Goal: Task Accomplishment & Management: Complete application form

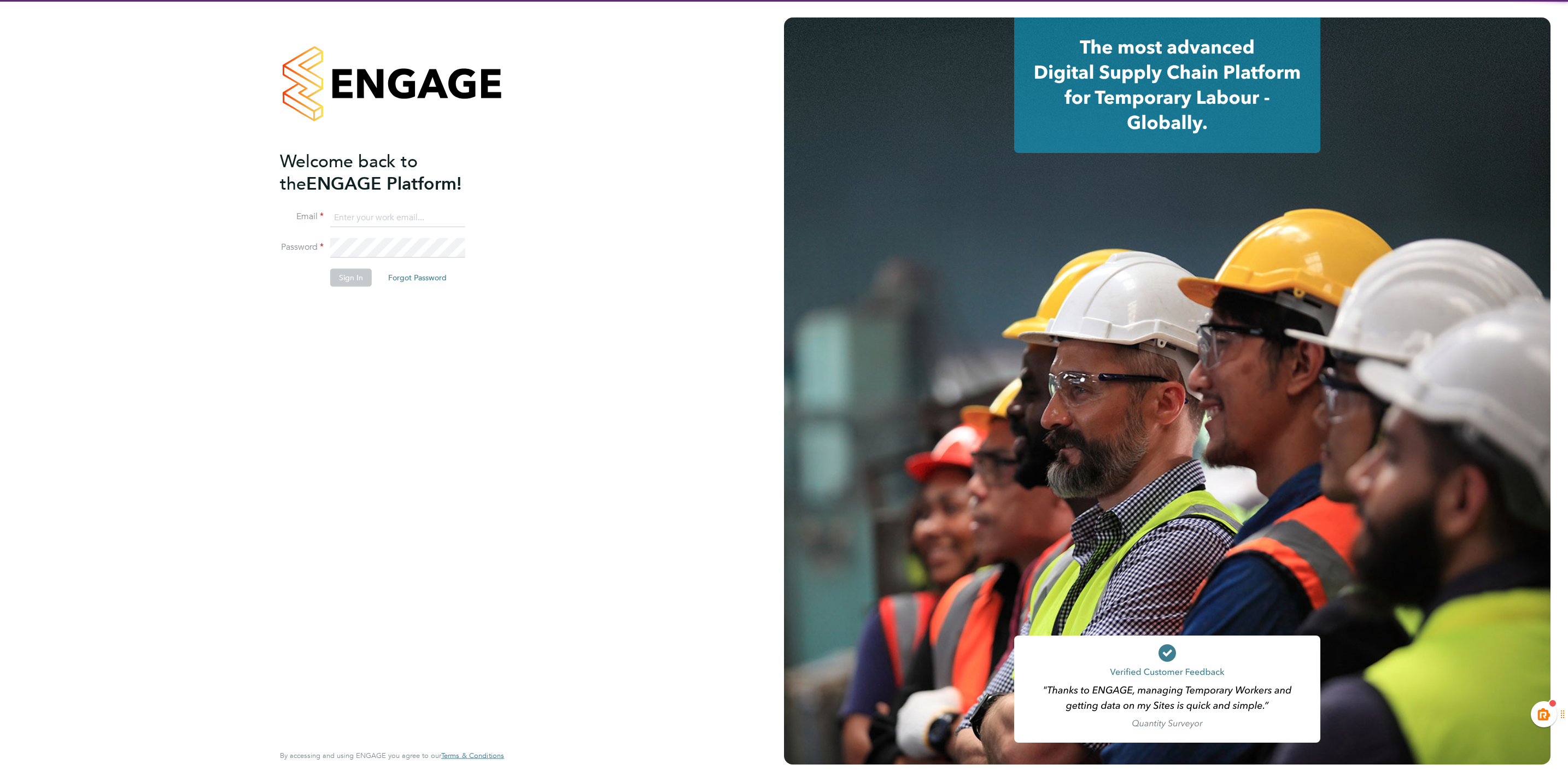
type input "[EMAIL_ADDRESS][PERSON_NAME][DOMAIN_NAME]"
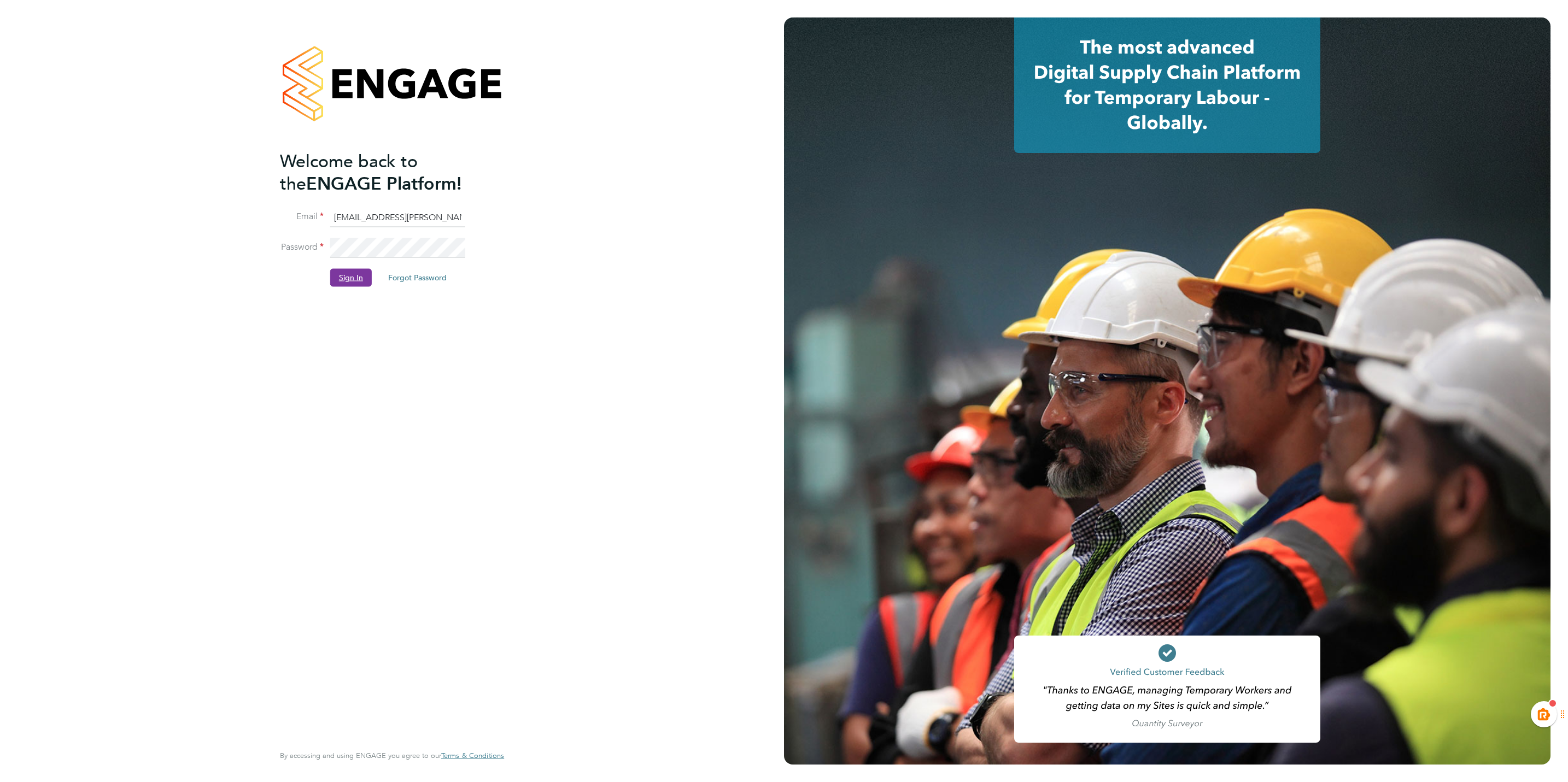
click at [349, 276] on button "Sign In" at bounding box center [351, 278] width 42 height 18
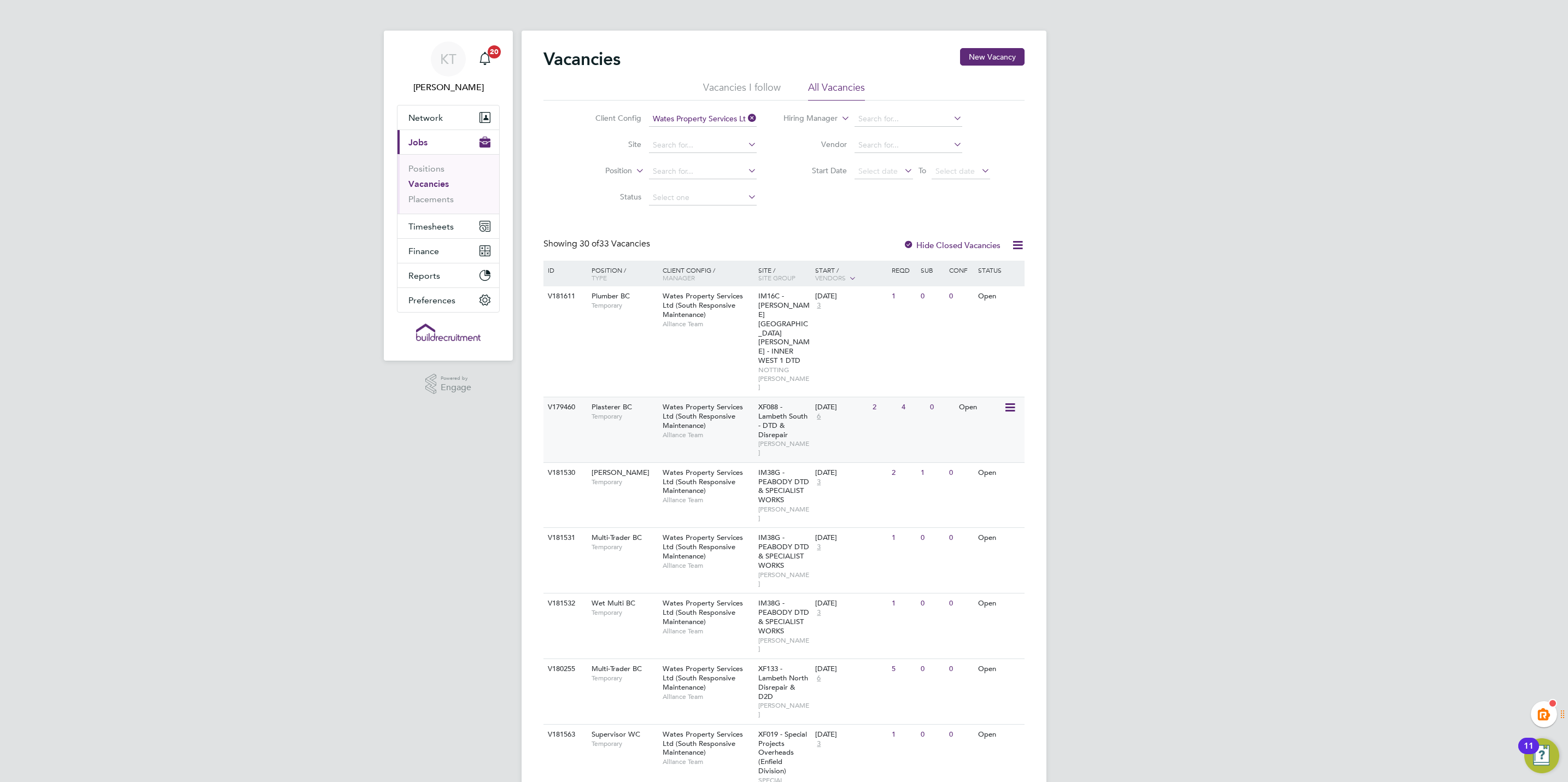
click at [676, 402] on span "Wates Property Services Ltd (South Responsive Maintenance)" at bounding box center [703, 416] width 81 height 28
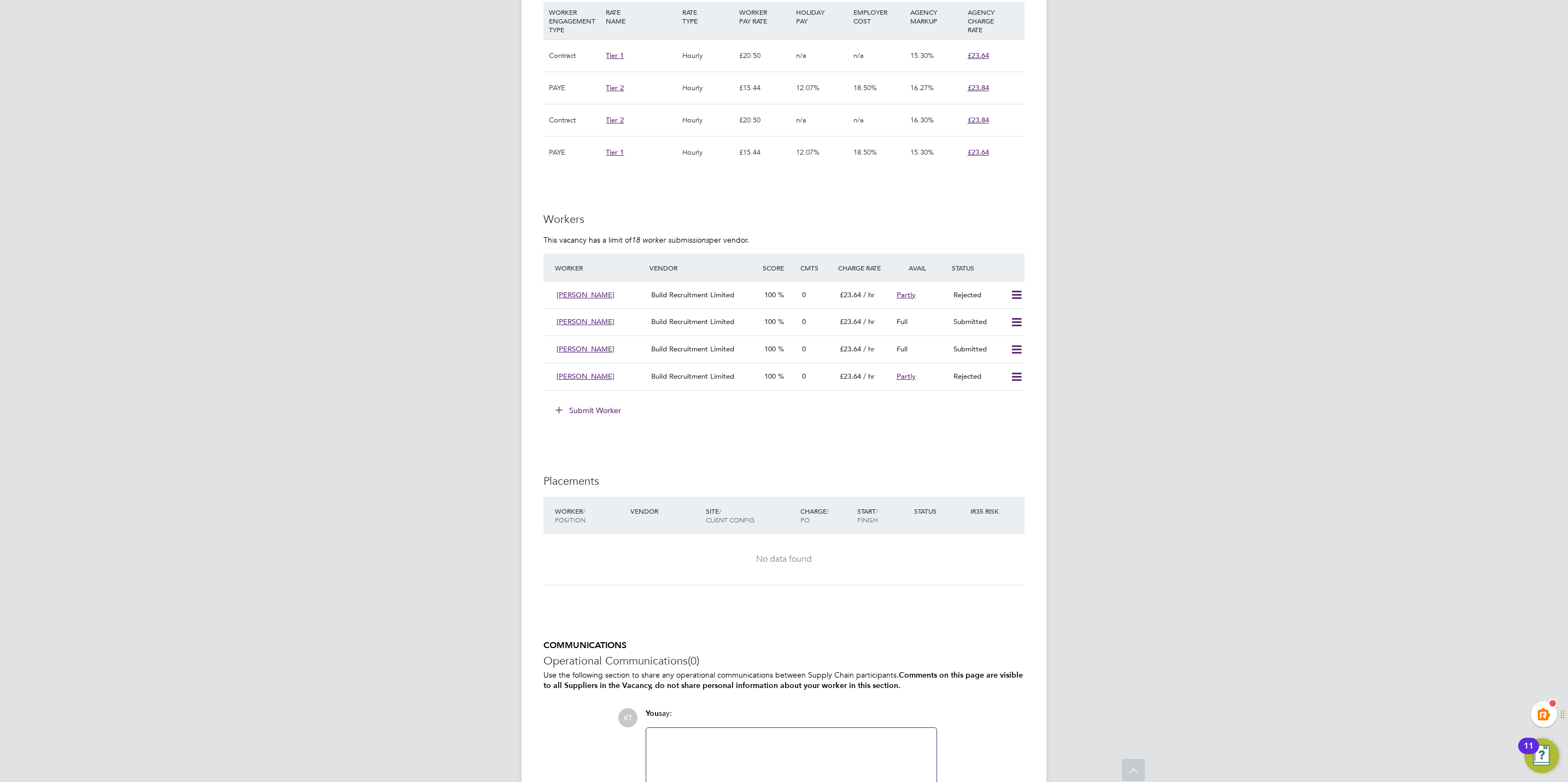
click at [590, 410] on button "Submit Worker" at bounding box center [588, 410] width 82 height 18
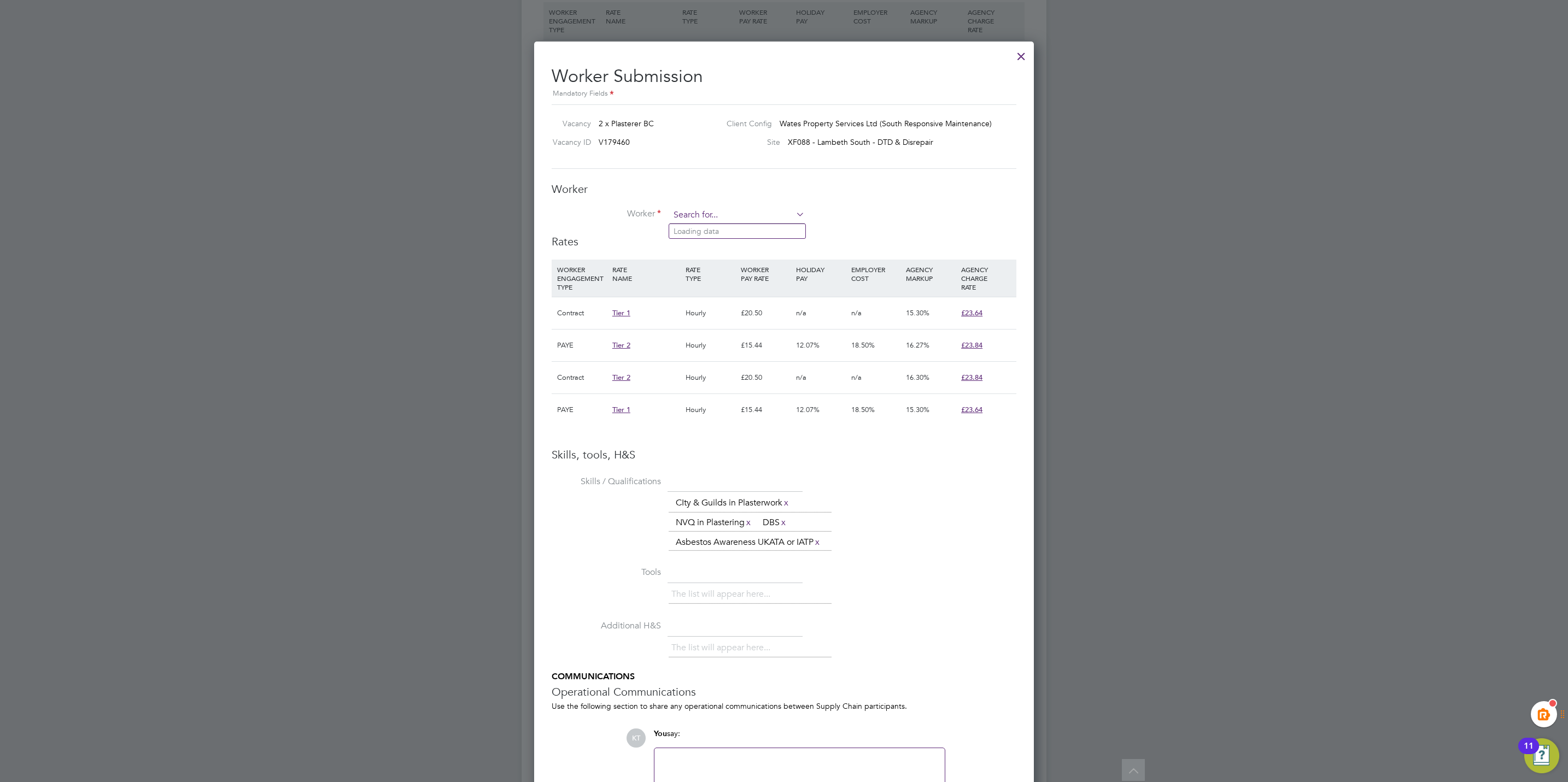
click at [704, 212] on input at bounding box center [737, 215] width 135 height 16
type input "philip"
paste input "philkingsley@yahoo.co.uk"
type input "philkingsley@yahoo.co.uk"
click at [742, 248] on li "+ Add new" at bounding box center [737, 246] width 136 height 15
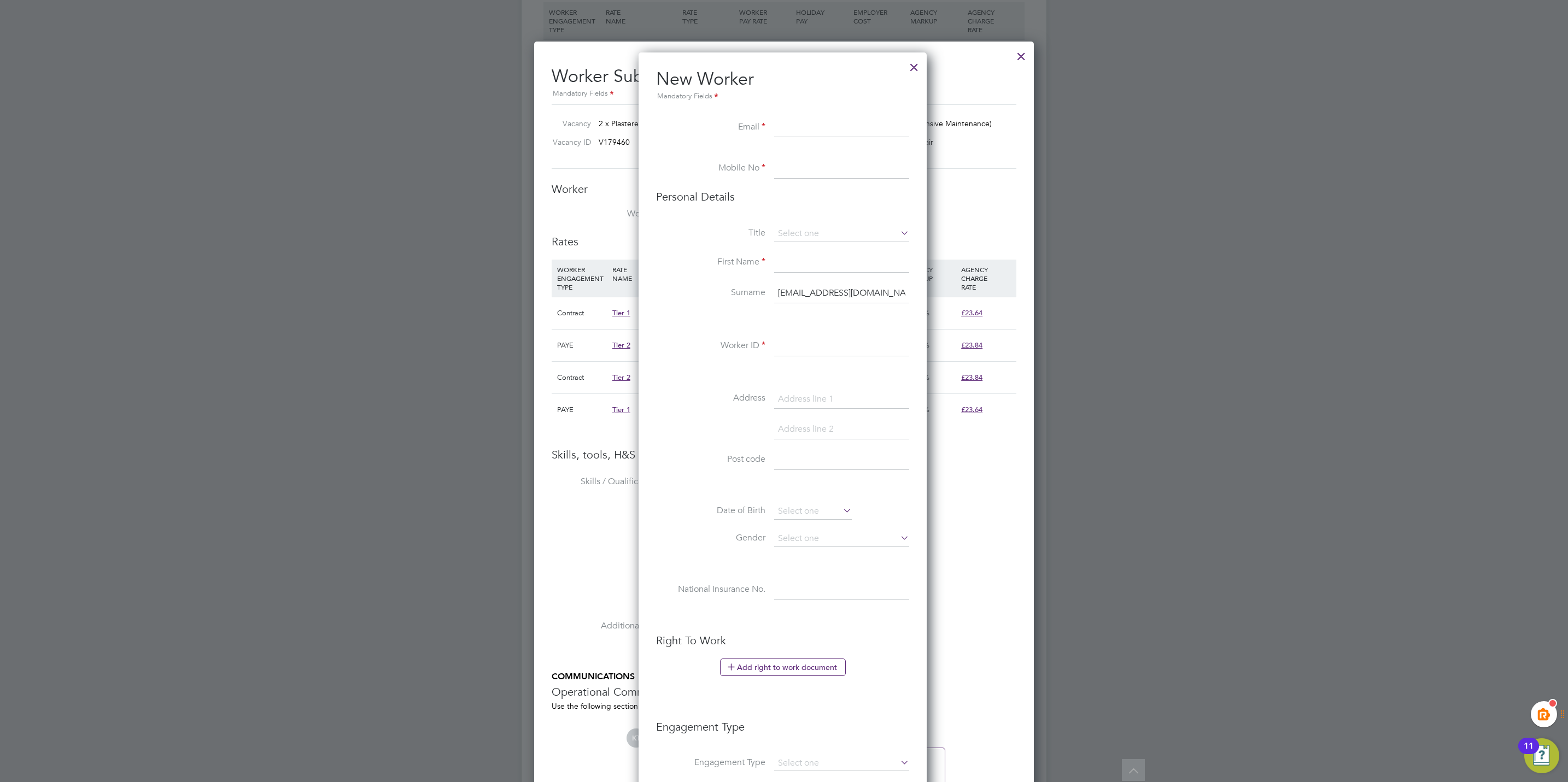
click at [839, 291] on input "philkingsley@yahoo.co.uk" at bounding box center [841, 293] width 135 height 20
click at [818, 115] on li "New Worker Mandatory Fields" at bounding box center [782, 93] width 253 height 50
click at [814, 126] on input at bounding box center [841, 127] width 135 height 20
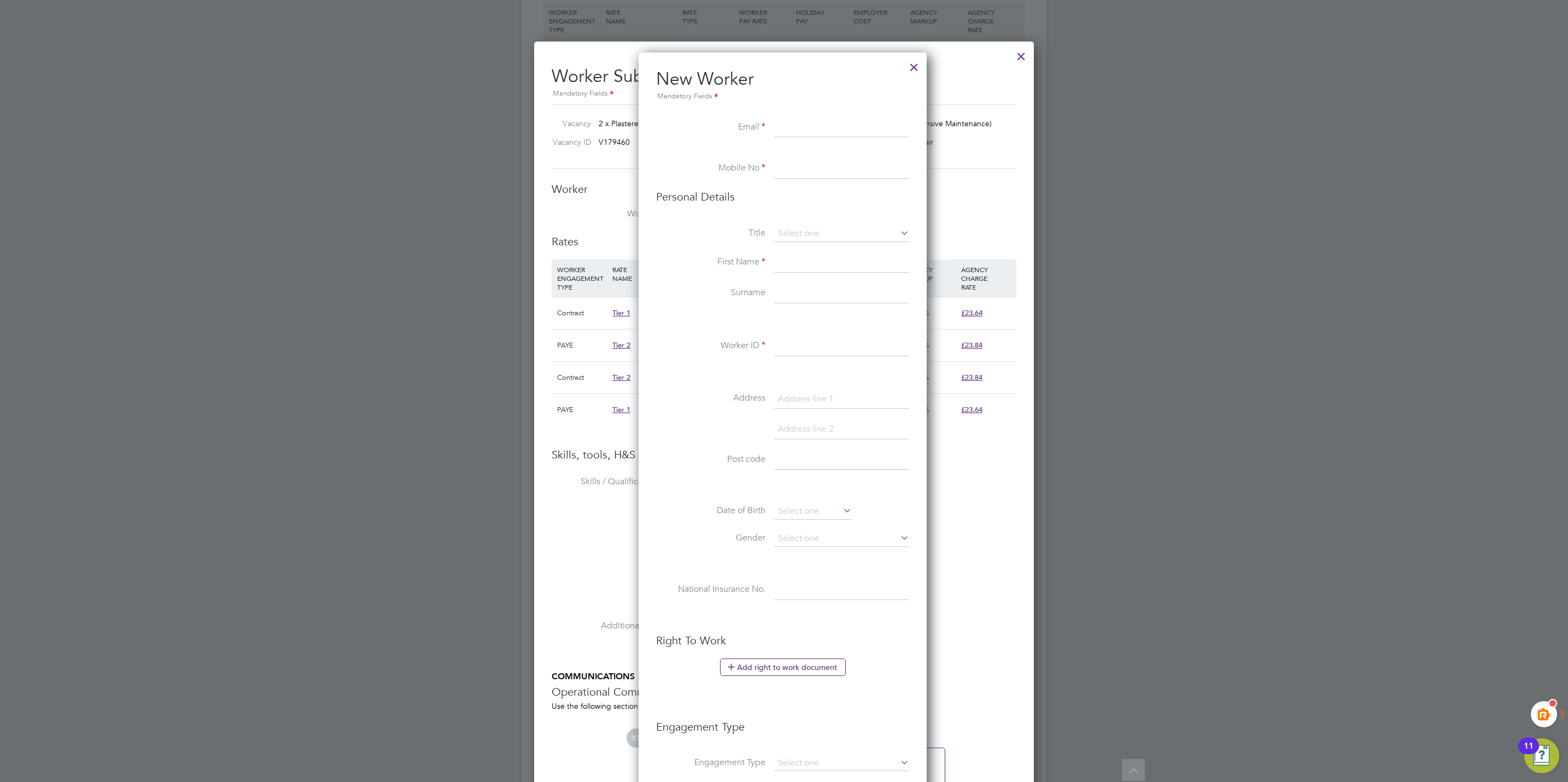
paste input "philkingsley@yahoo.co.uk"
type input "philkingsley@yahoo.co.uk"
click at [784, 165] on input at bounding box center [841, 169] width 135 height 20
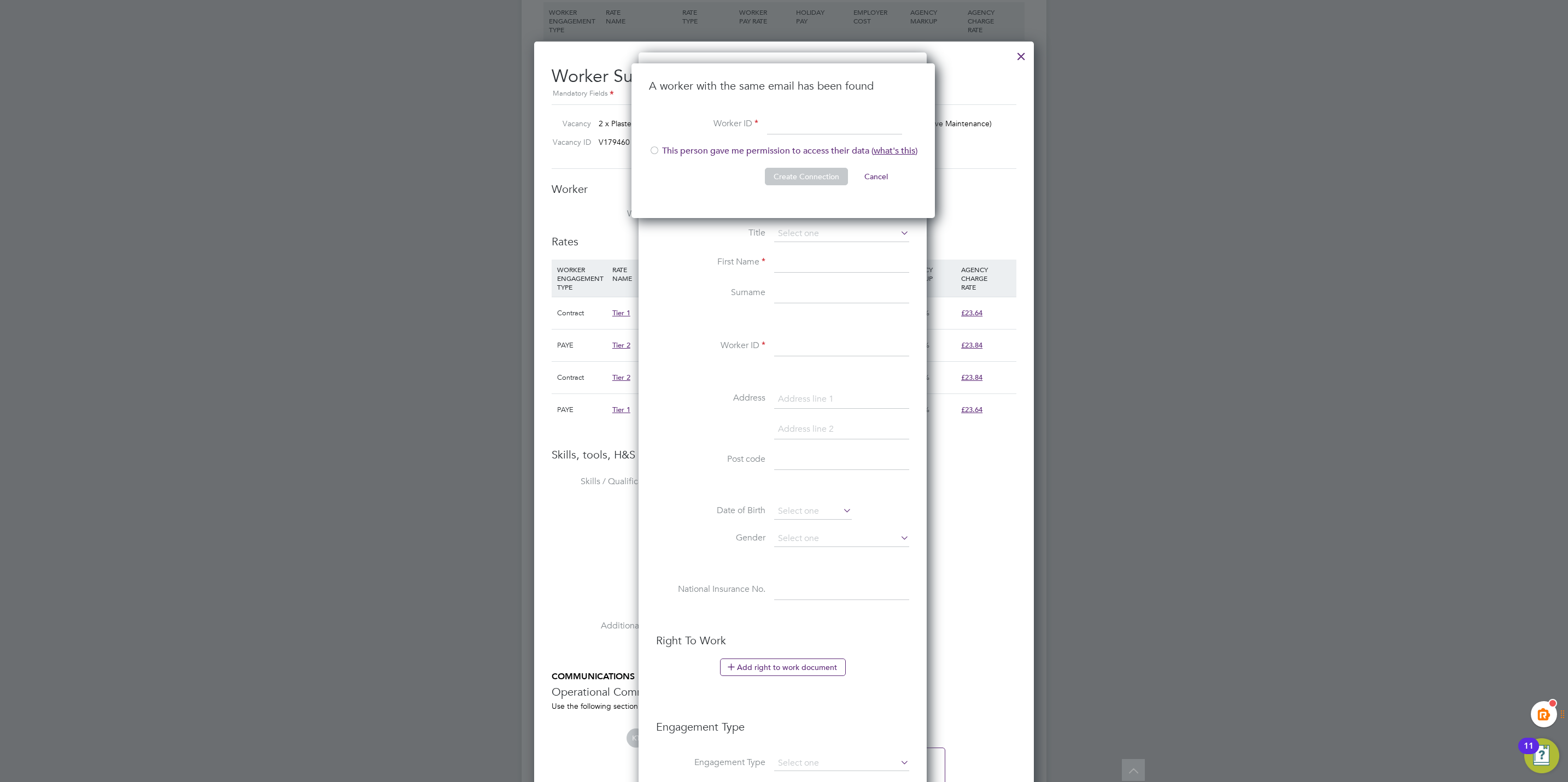
paste input "philkingsley@yahoo.co.uk"
type input "philkingsley@yahoo.co.uk"
click at [654, 151] on div at bounding box center [654, 151] width 11 height 11
click at [795, 168] on button "Create Connection" at bounding box center [806, 176] width 83 height 18
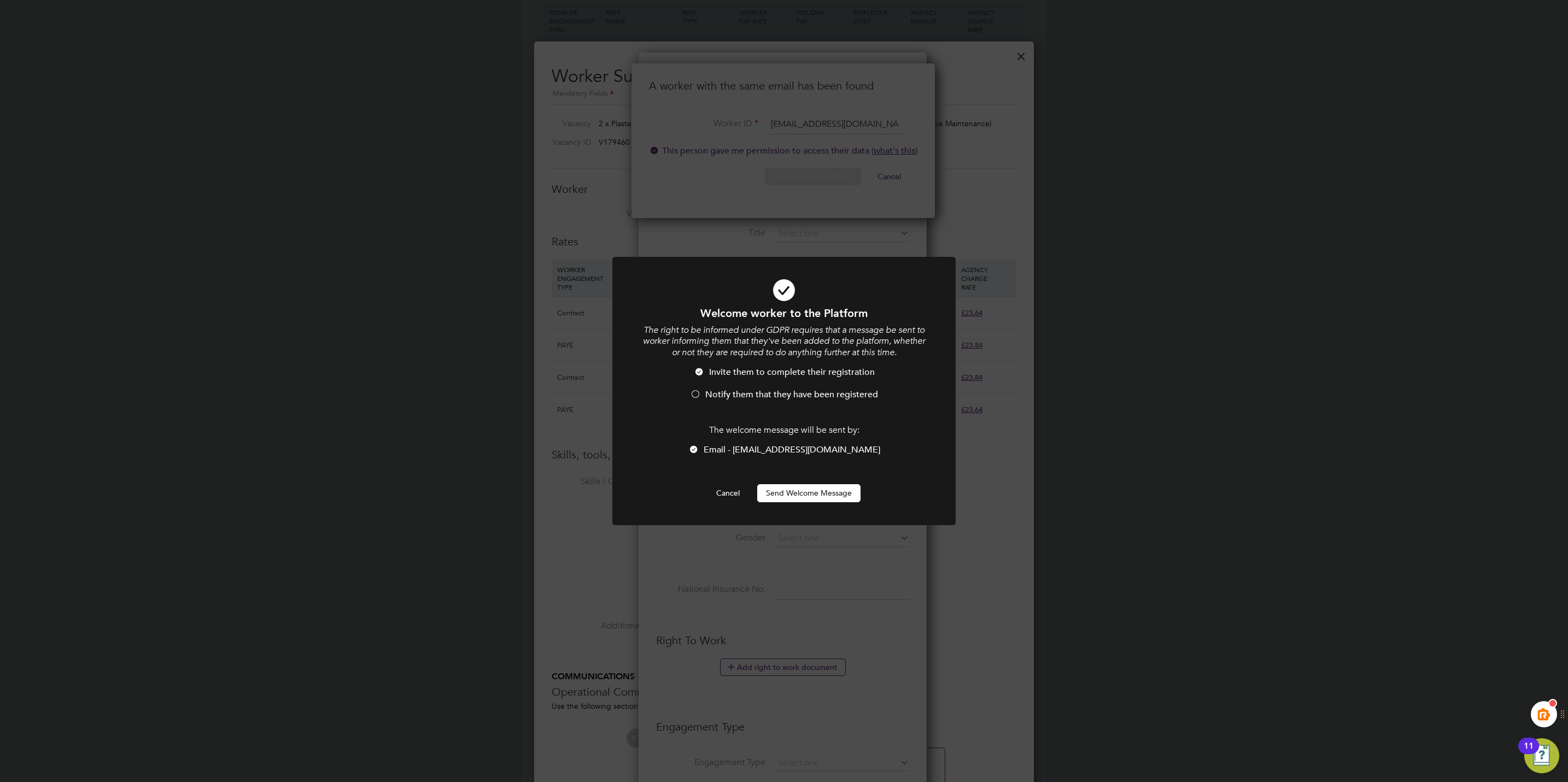
click at [806, 490] on button "Send Welcome Message" at bounding box center [809, 493] width 103 height 18
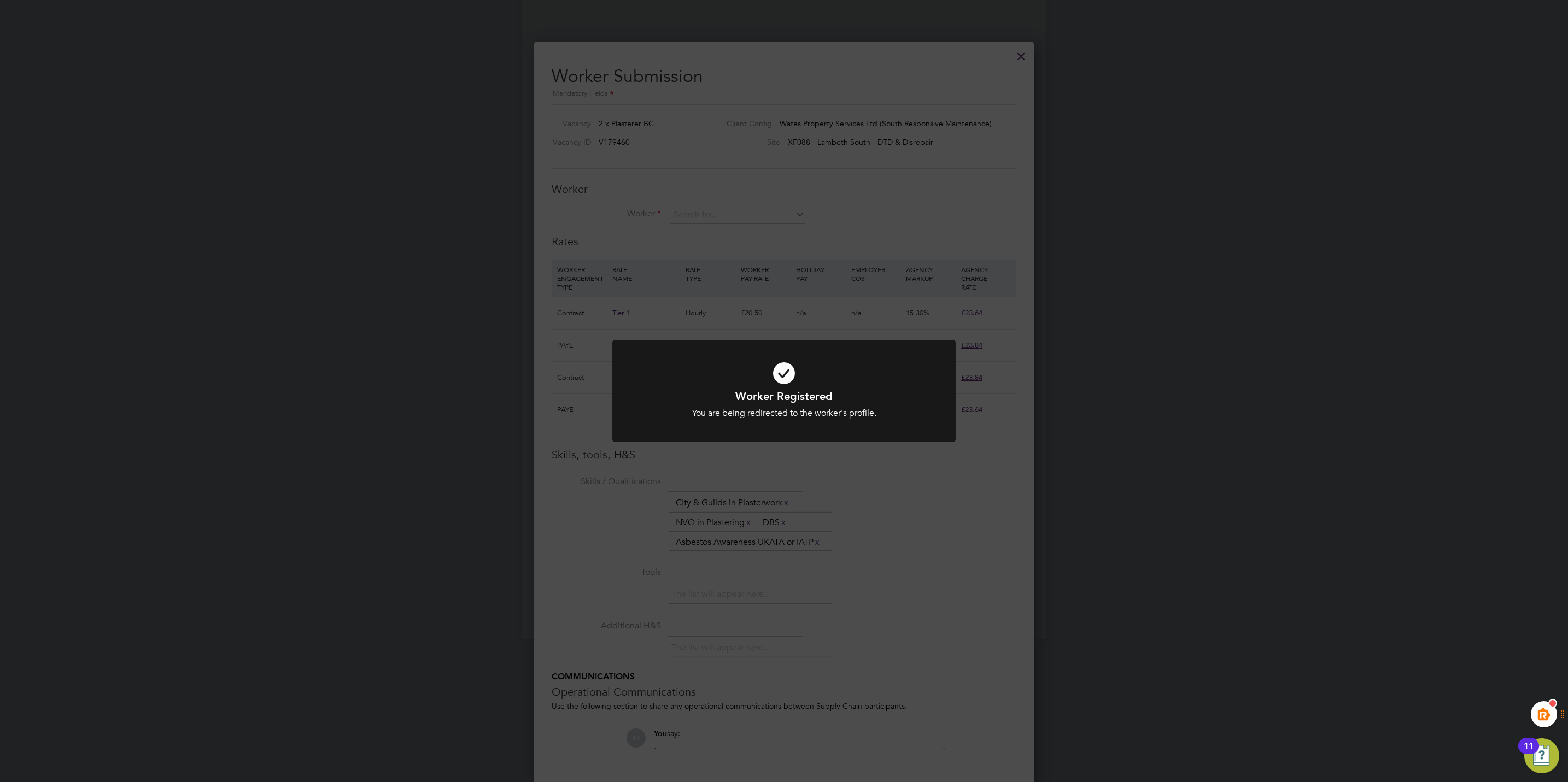
click at [853, 504] on div "Worker Registered You are being redirected to the worker's profile. Cancel Okay" at bounding box center [784, 391] width 1568 height 782
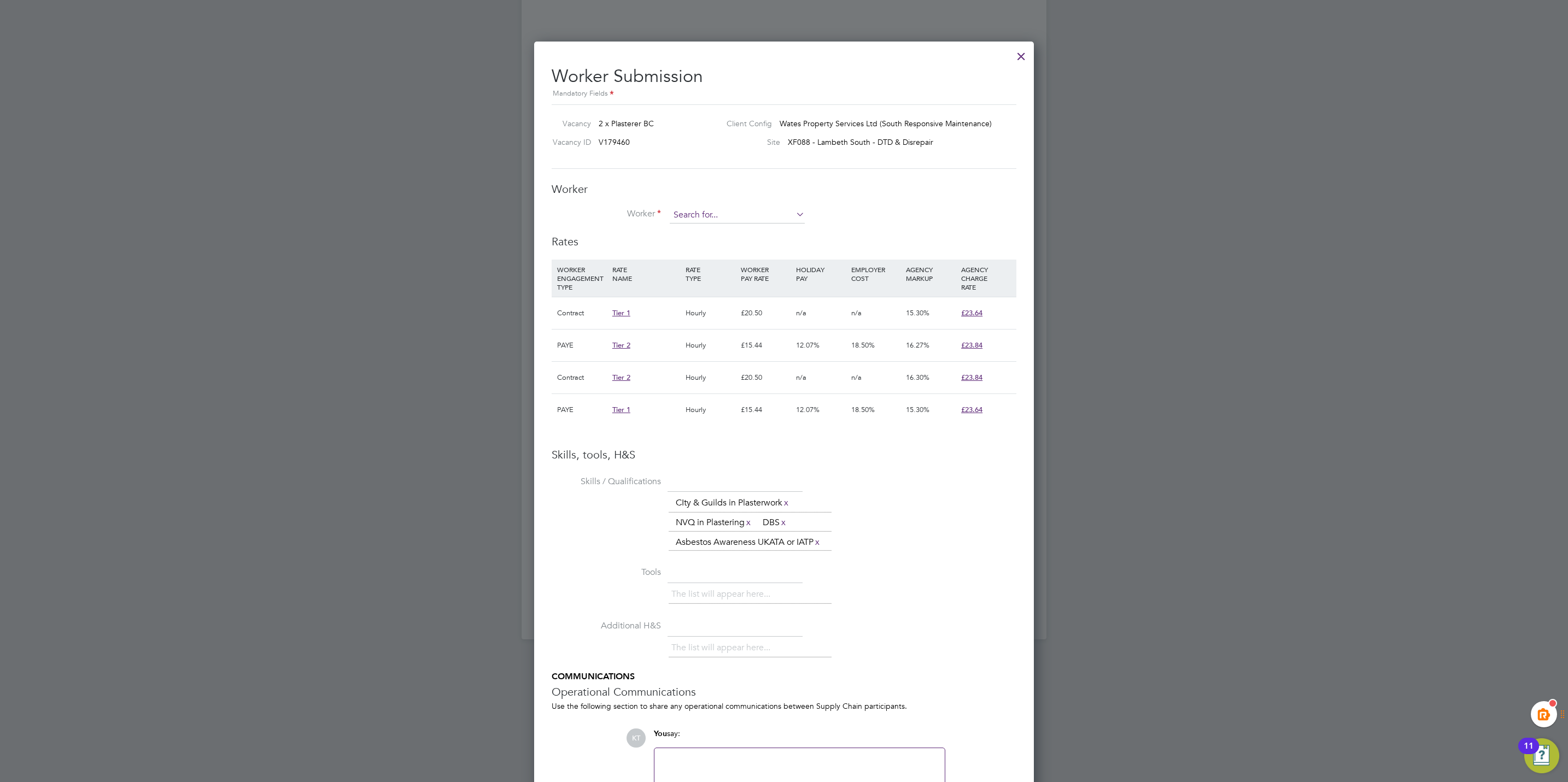
click at [700, 215] on input at bounding box center [737, 215] width 135 height 16
paste input "philkingsley@yahoo.co.uk"
click at [734, 230] on li "Philip Kingsley-Moore ( philkingsley@yahoo.co.uk )" at bounding box center [775, 231] width 211 height 15
type input "Philip Kingsley-Moore (philkingsley@yahoo.co.uk)"
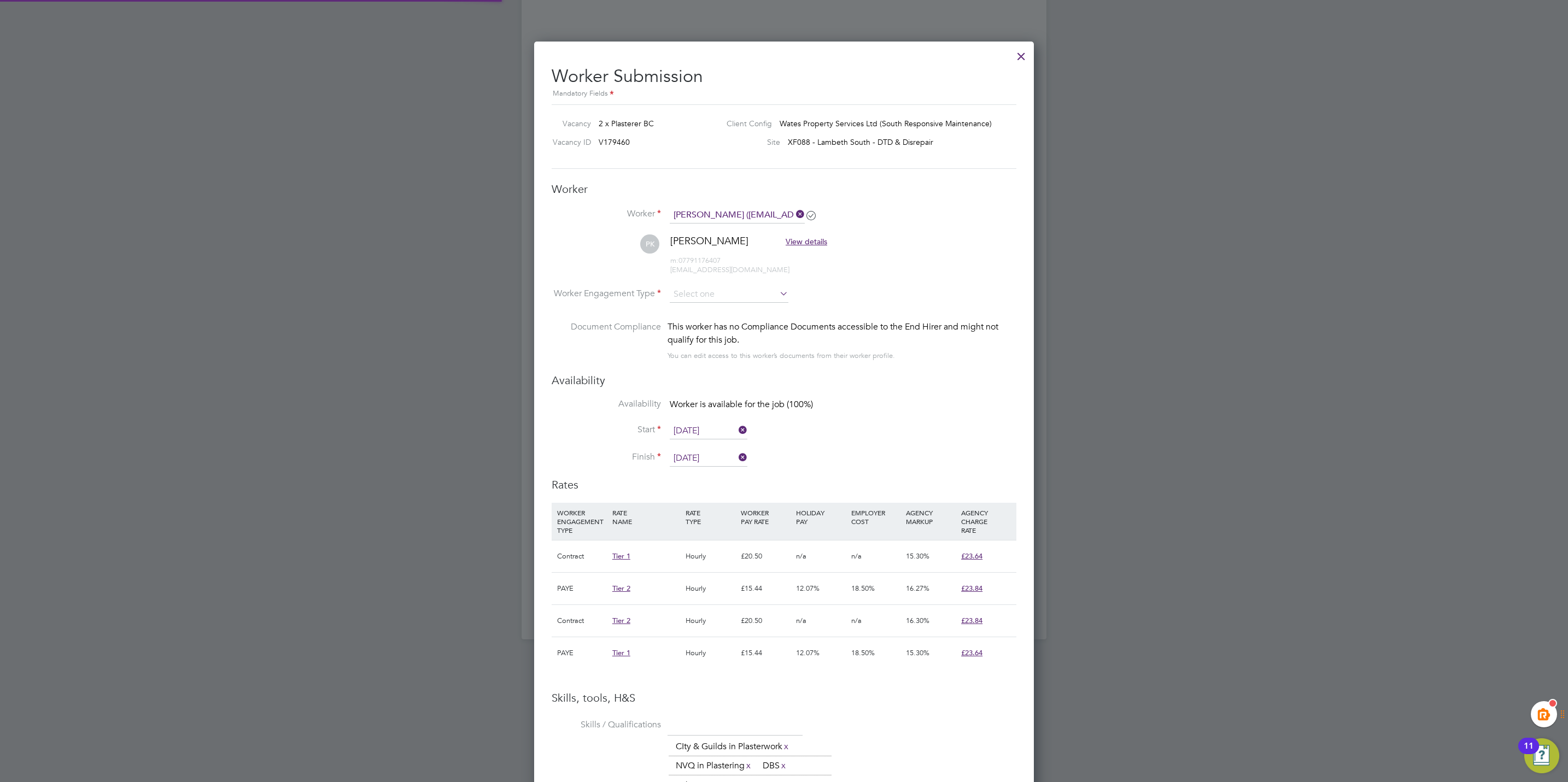
click at [725, 280] on li "PK Philip Kingsley-Moore View details m: 07791176407 philkingsley@yahoo.co.uk" at bounding box center [784, 260] width 464 height 52
click at [726, 293] on input at bounding box center [729, 294] width 118 height 16
click at [726, 315] on li "Contract" at bounding box center [729, 309] width 120 height 14
type input "Contract"
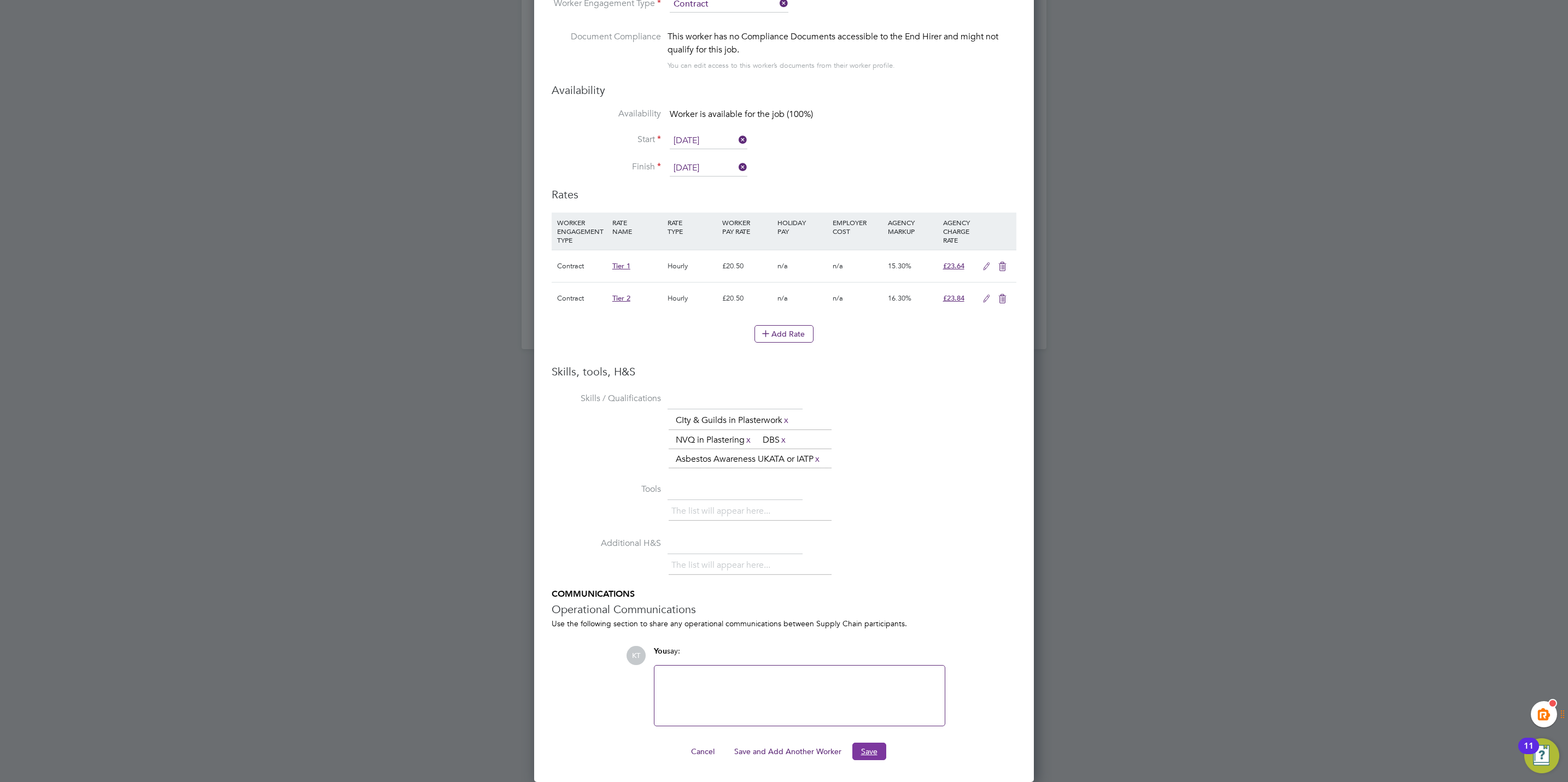
click at [883, 743] on button "Save" at bounding box center [869, 751] width 34 height 18
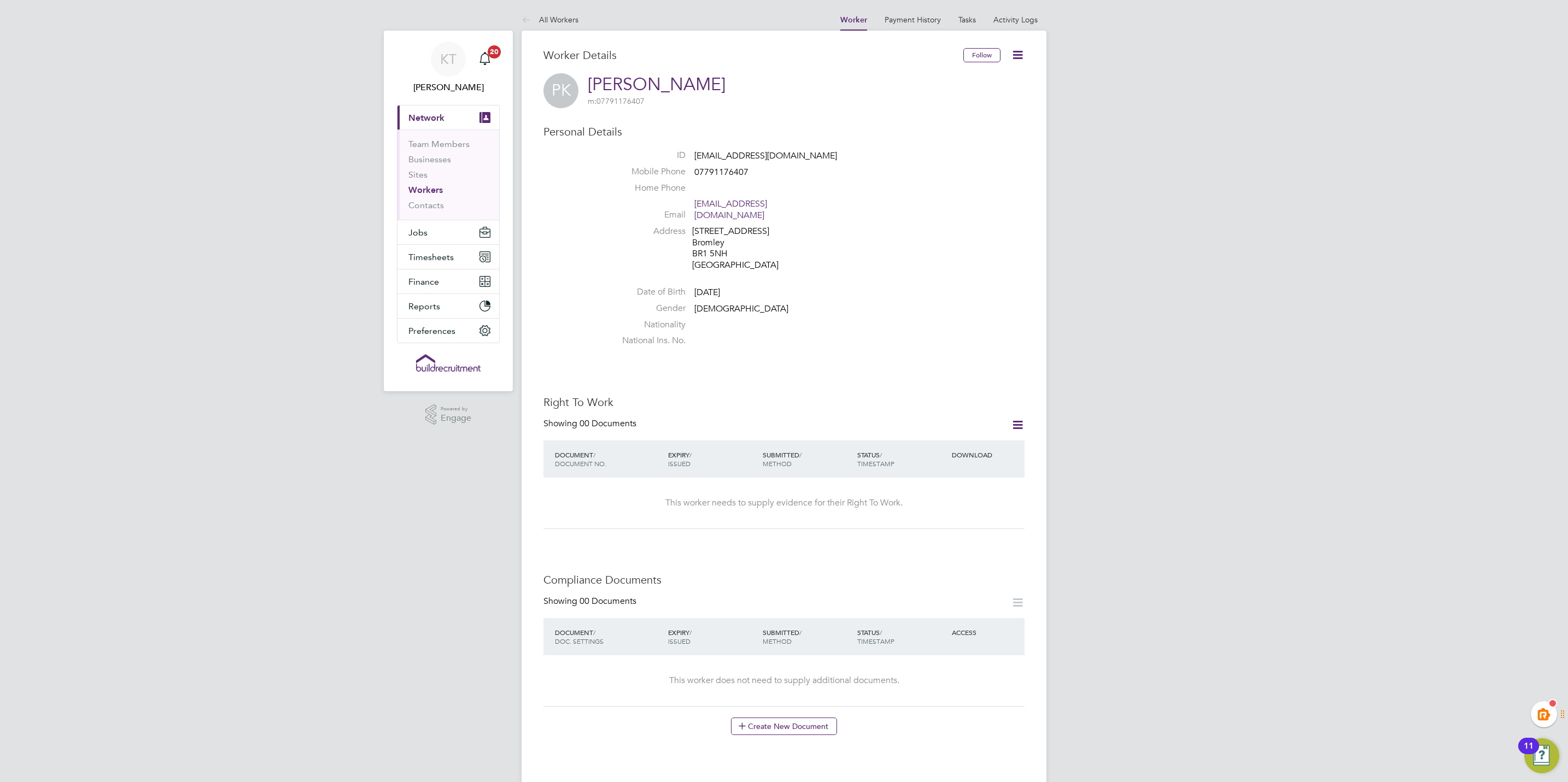
click at [1237, 370] on div "KT Kiera Troutt Notifications 20 Applications: Current page: Network Team Membe…" at bounding box center [784, 697] width 1568 height 1394
drag, startPoint x: 1219, startPoint y: 129, endPoint x: 1161, endPoint y: 129, distance: 58.0
click at [1219, 129] on div "KT Kiera Troutt Notifications 20 Applications: Current page: Network Team Membe…" at bounding box center [784, 697] width 1568 height 1394
click at [1310, 61] on div "KT Kiera Troutt Notifications 20 Applications: Current page: Network Team Membe…" at bounding box center [784, 697] width 1568 height 1394
